Goal: Transaction & Acquisition: Book appointment/travel/reservation

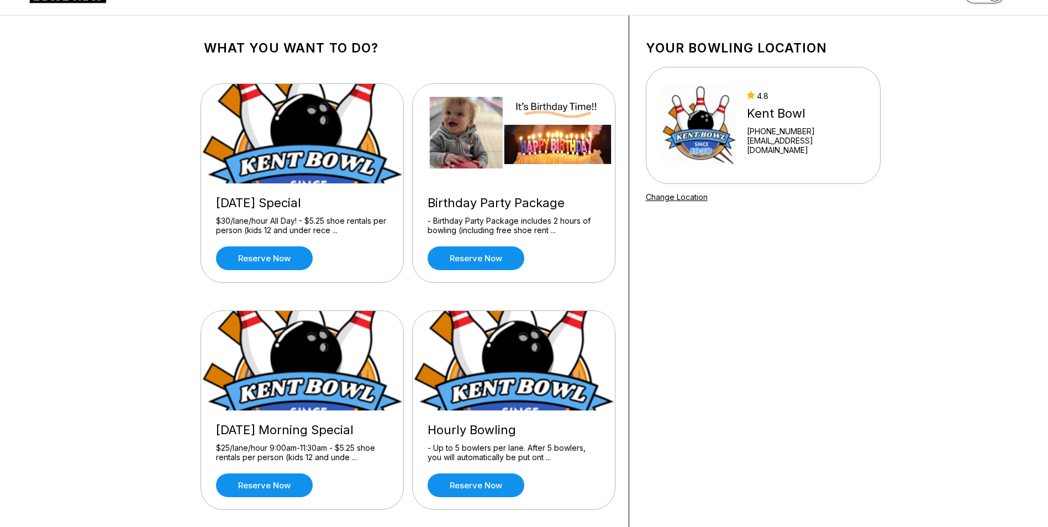
scroll to position [55, 0]
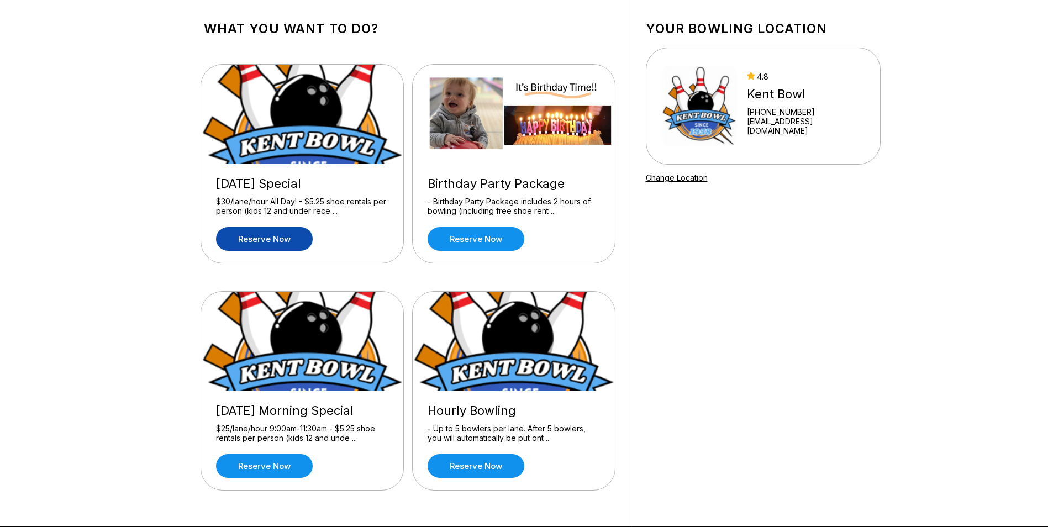
click at [285, 239] on link "Reserve now" at bounding box center [264, 239] width 97 height 24
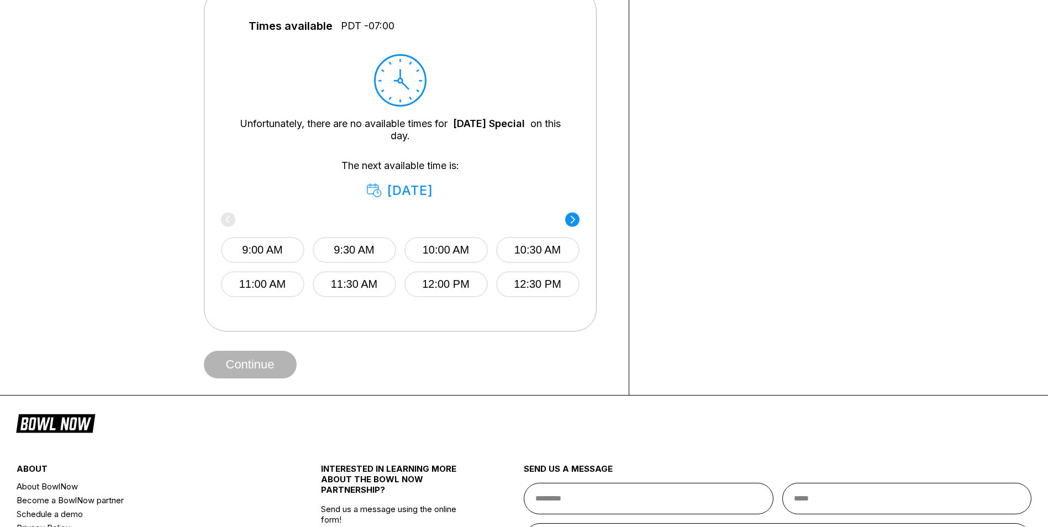
scroll to position [497, 0]
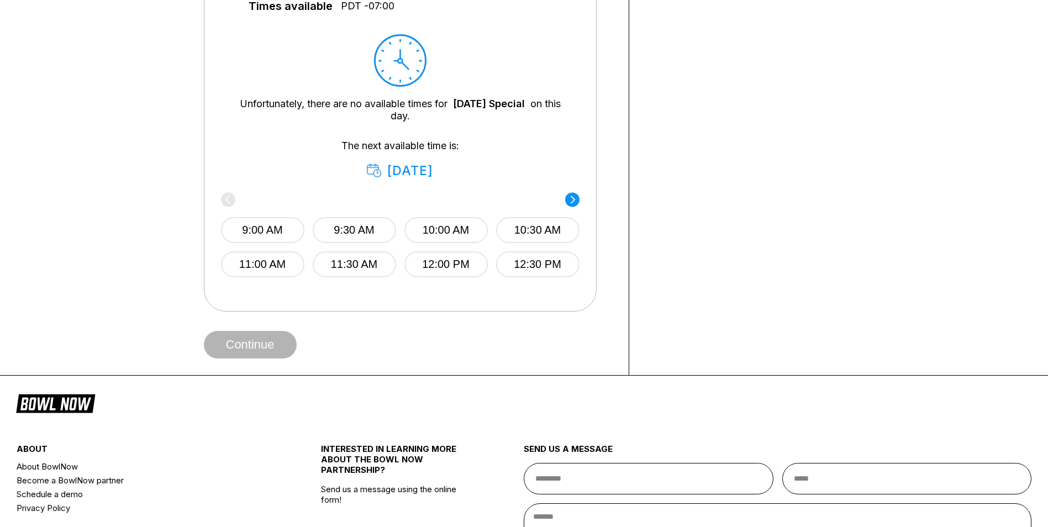
click at [574, 204] on circle at bounding box center [572, 199] width 14 height 14
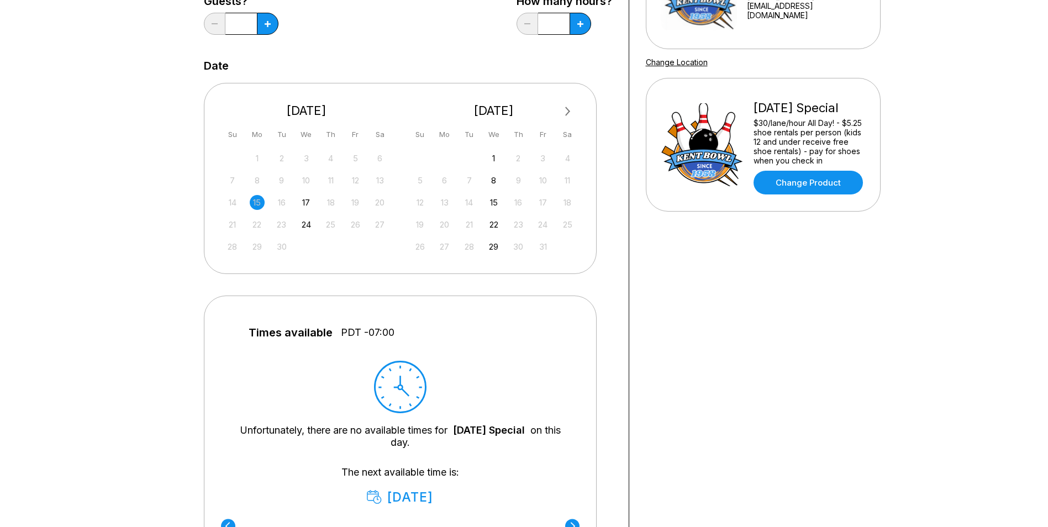
scroll to position [166, 0]
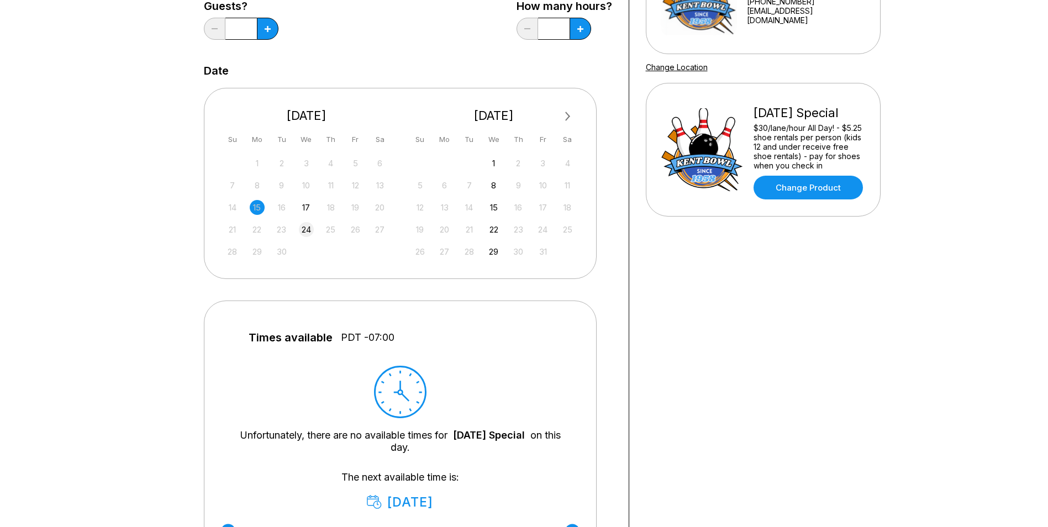
click at [304, 233] on div "24" at bounding box center [306, 229] width 15 height 15
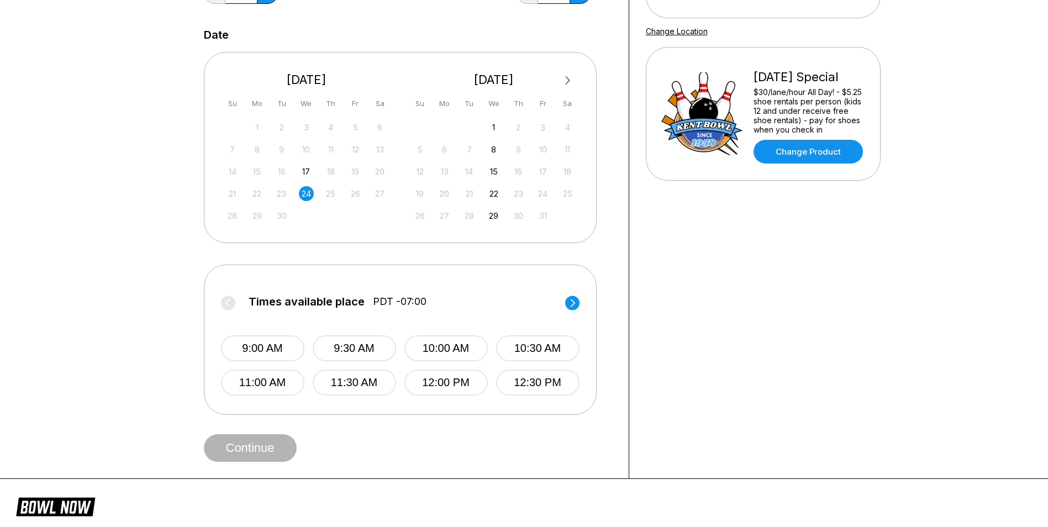
scroll to position [221, 0]
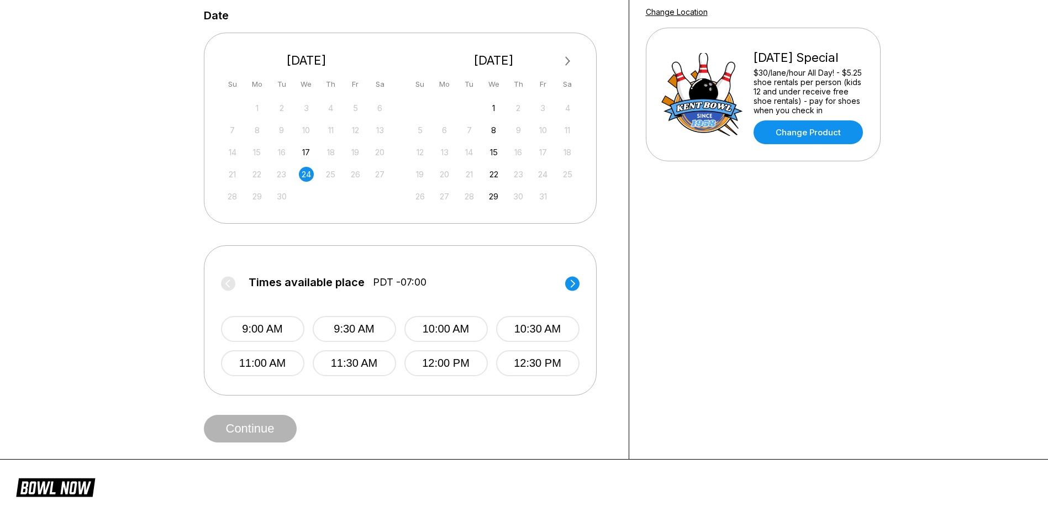
click at [573, 282] on icon at bounding box center [572, 284] width 4 height 8
click at [539, 360] on button "4:30 PM" at bounding box center [537, 363] width 83 height 26
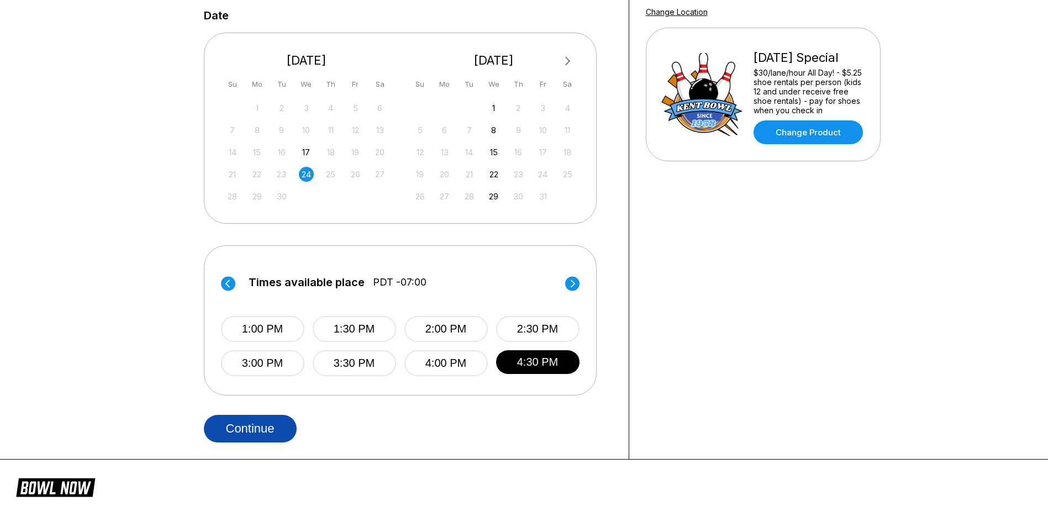
click at [269, 432] on button "Continue" at bounding box center [250, 429] width 93 height 28
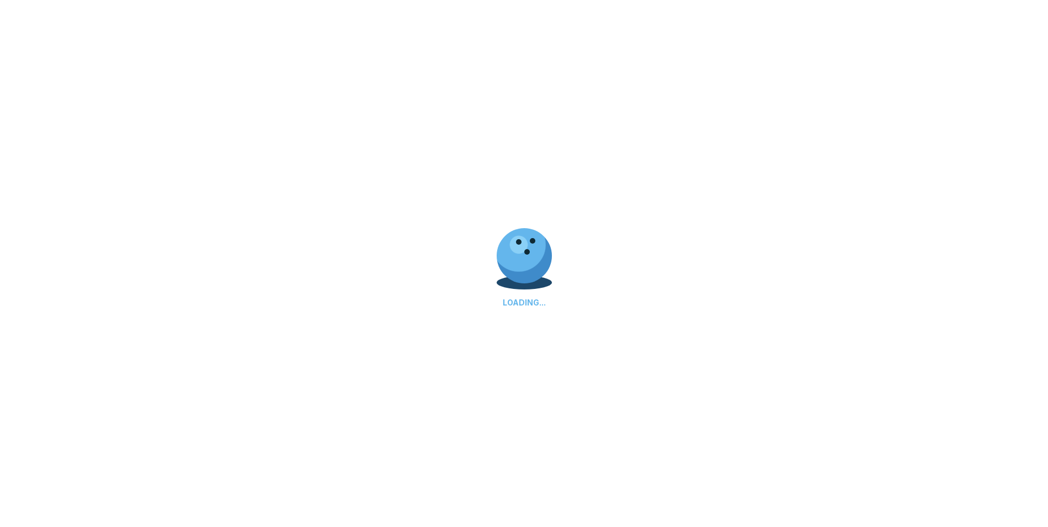
select select "**"
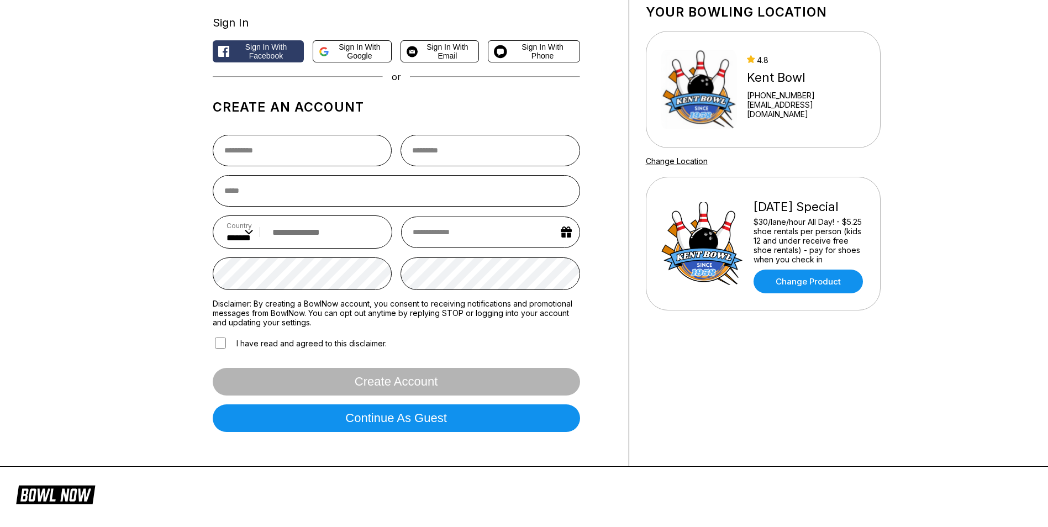
scroll to position [18, 0]
